Goal: Information Seeking & Learning: Get advice/opinions

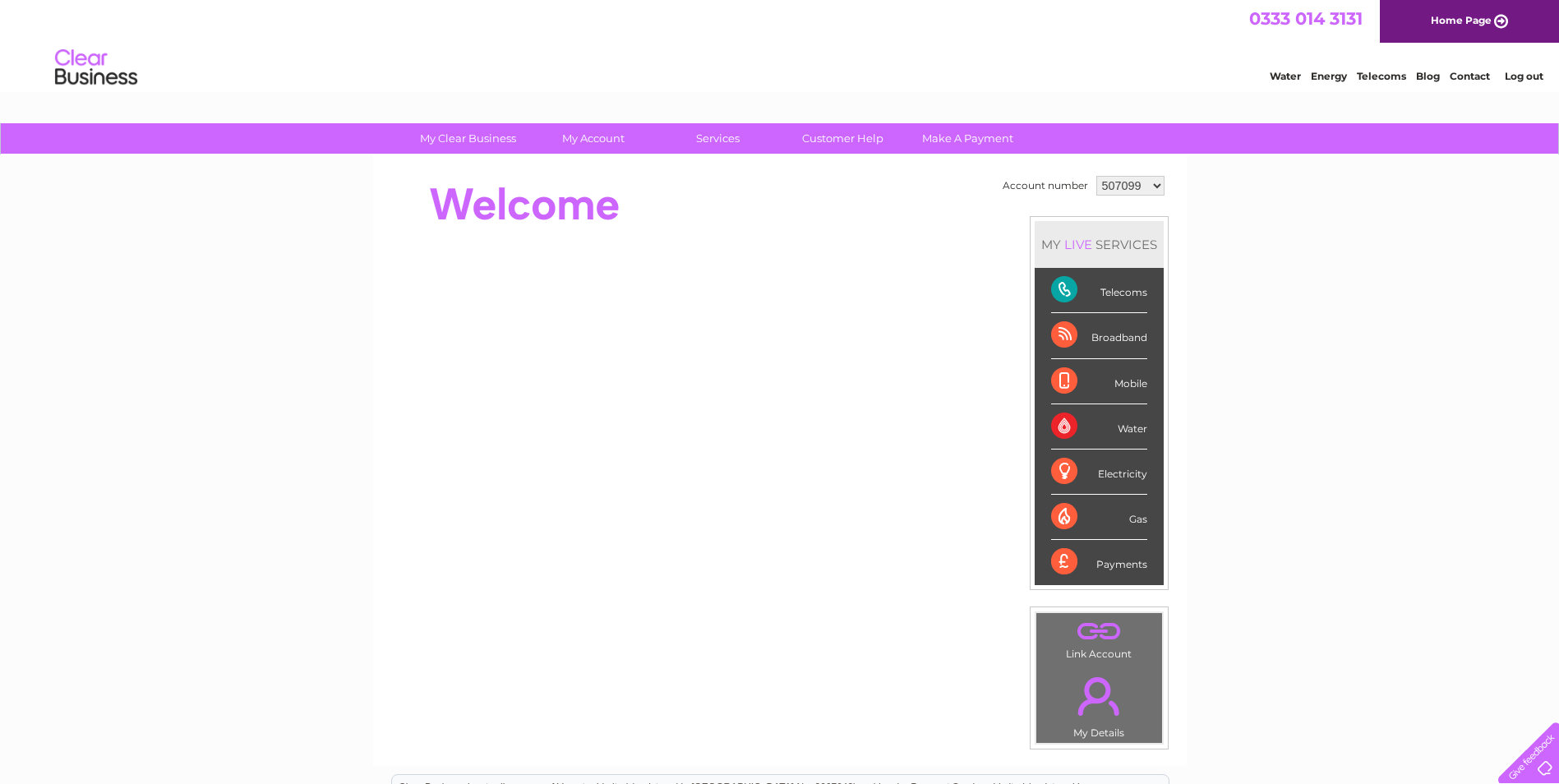
drag, startPoint x: 1299, startPoint y: 293, endPoint x: 1215, endPoint y: 295, distance: 84.0
click at [1299, 293] on div "My Clear Business Login Details My Details My Preferences Link Account My Accou…" at bounding box center [779, 584] width 1559 height 924
click at [1124, 294] on div "Telecoms" at bounding box center [1099, 290] width 96 height 45
click at [1064, 287] on div "Telecoms" at bounding box center [1099, 290] width 96 height 45
click at [850, 140] on link "Customer Help" at bounding box center [842, 138] width 136 height 31
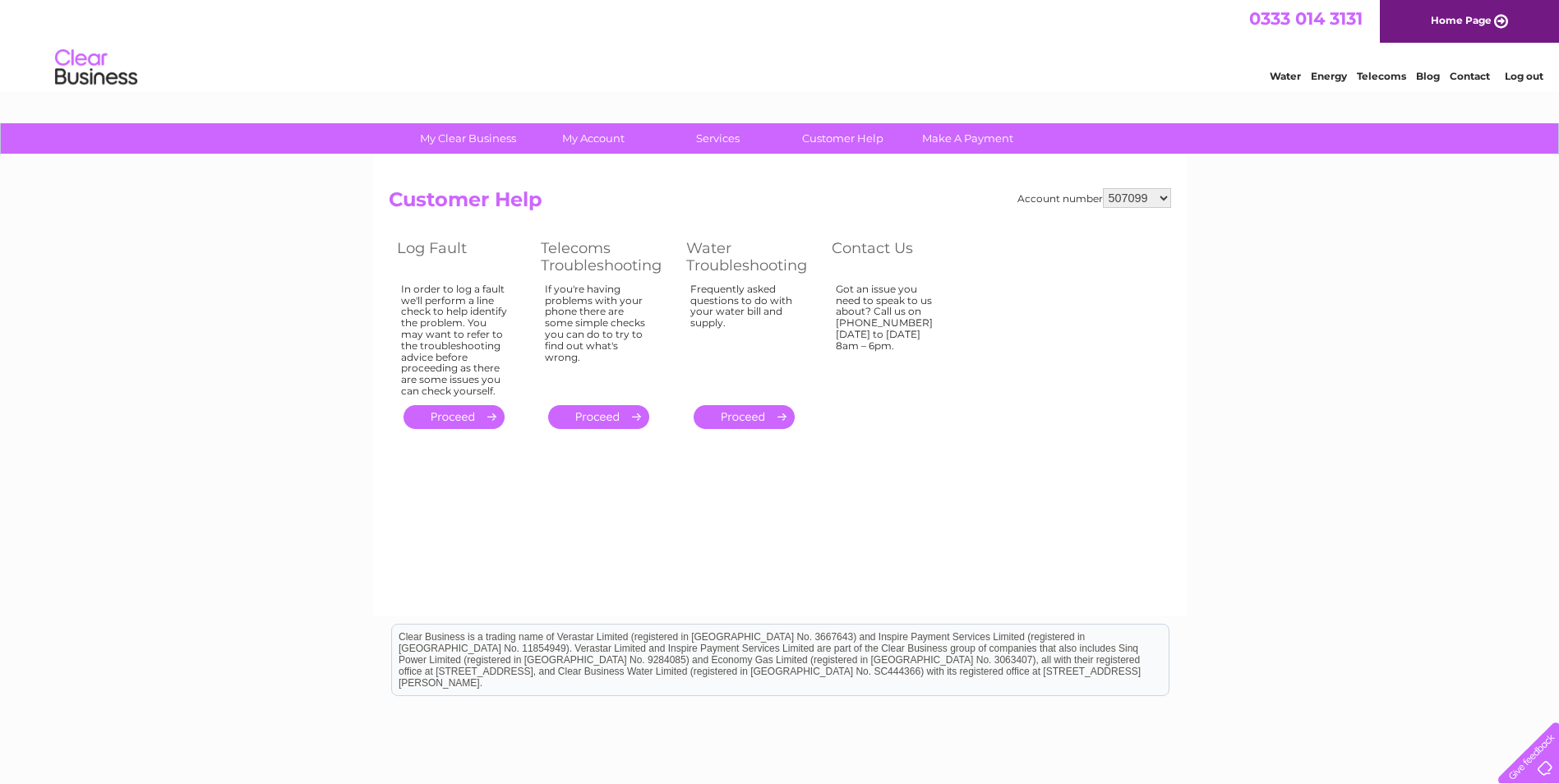
click at [1152, 197] on select "507099 914198 1150009" at bounding box center [1137, 198] width 68 height 20
select select "1150009"
click at [1103, 188] on select "507099 914198 1150009" at bounding box center [1137, 198] width 68 height 20
